Goal: Find specific page/section: Find specific page/section

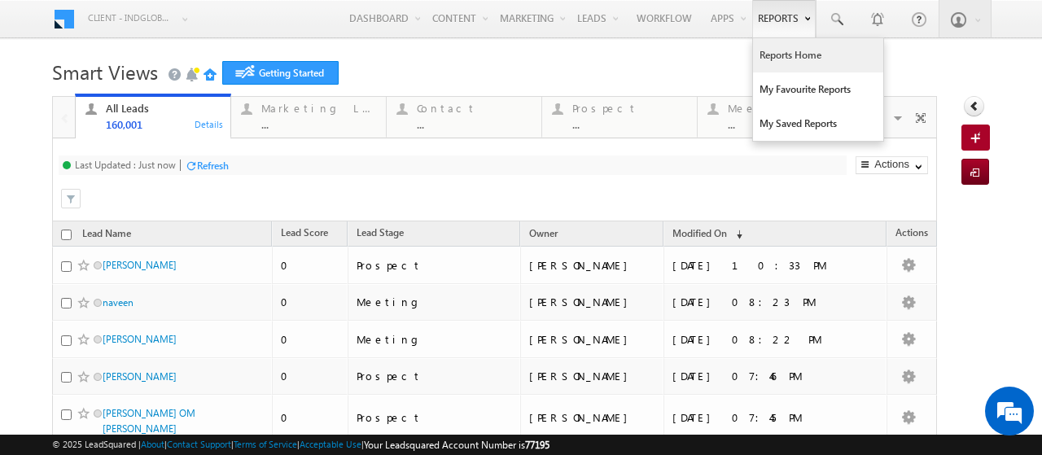
click at [764, 59] on link "Reports Home" at bounding box center [818, 55] width 130 height 34
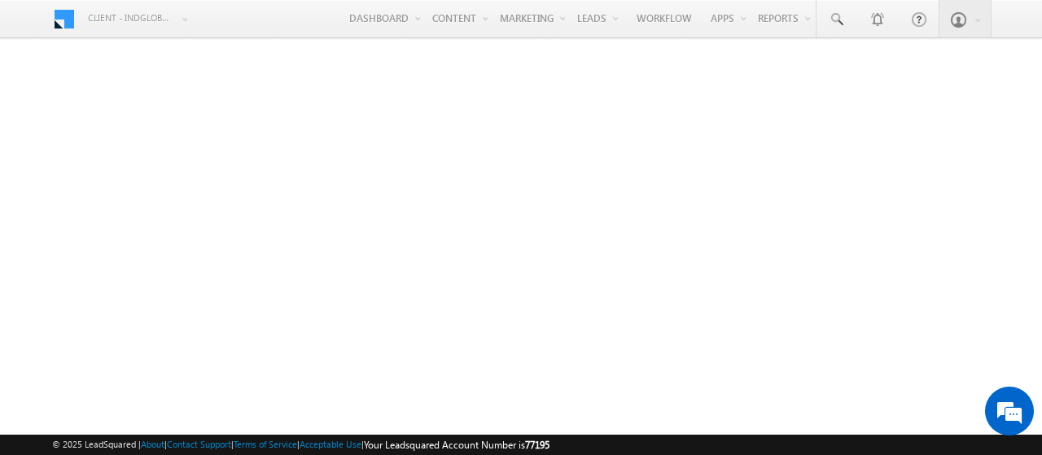
click at [275, 437] on span "© 2025 LeadSquared | About | Contact Support | Terms of Service | Acceptable Us…" at bounding box center [300, 444] width 497 height 15
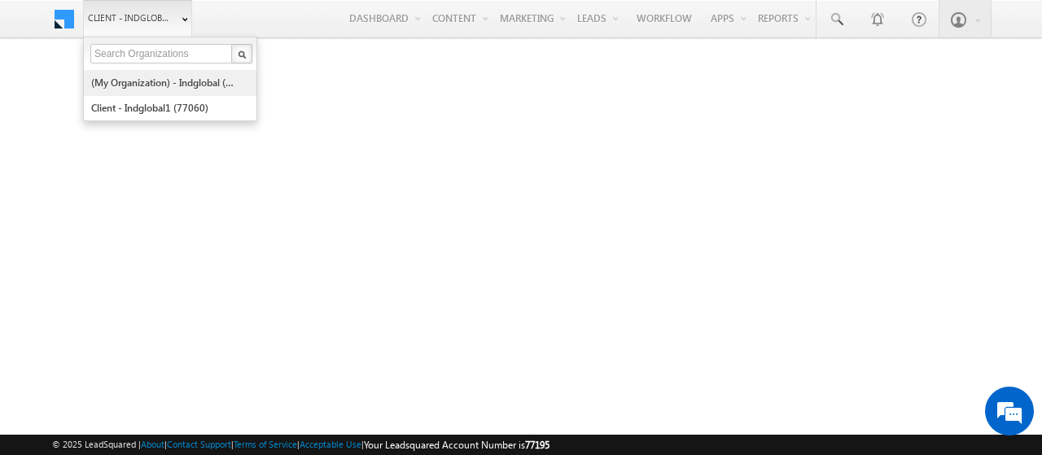
click at [134, 86] on link "(My Organization) - indglobal (48060)" at bounding box center [164, 82] width 149 height 25
